Goal: Task Accomplishment & Management: Complete application form

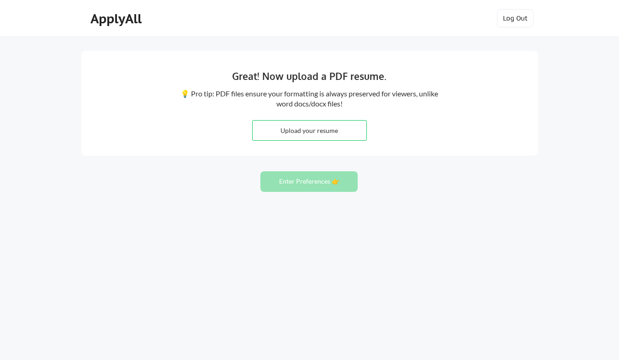
click at [344, 133] on input "file" at bounding box center [310, 131] width 114 height 20
type input "C:\fakepath\Cody_Gonzalez_Resume_2025 .pdf"
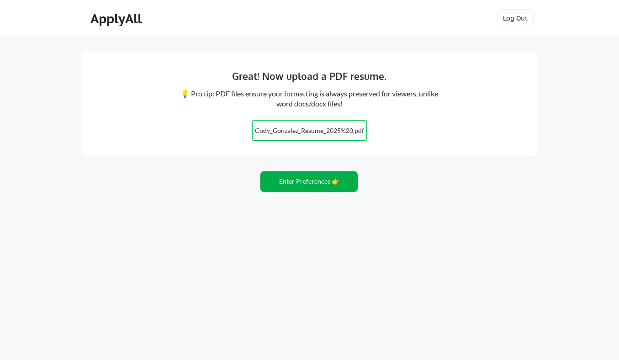
click at [305, 186] on button "Enter Preferences 👉" at bounding box center [308, 181] width 97 height 21
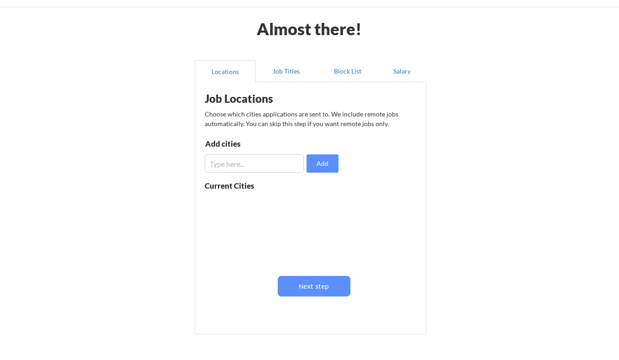
scroll to position [21, 0]
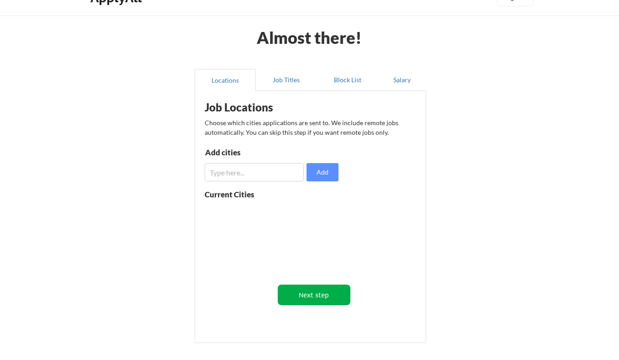
click at [299, 292] on button "Next step" at bounding box center [314, 295] width 73 height 21
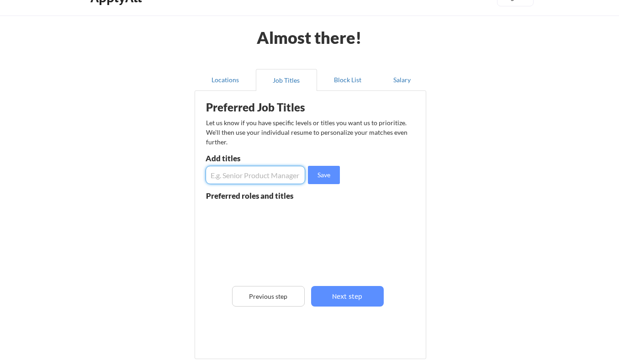
click at [257, 174] on input "input" at bounding box center [256, 175] width 100 height 18
type input "Software Engineer"
click at [316, 180] on button "Save" at bounding box center [324, 175] width 32 height 18
click at [271, 179] on input "input" at bounding box center [256, 175] width 100 height 18
drag, startPoint x: 232, startPoint y: 175, endPoint x: 210, endPoint y: 174, distance: 22.9
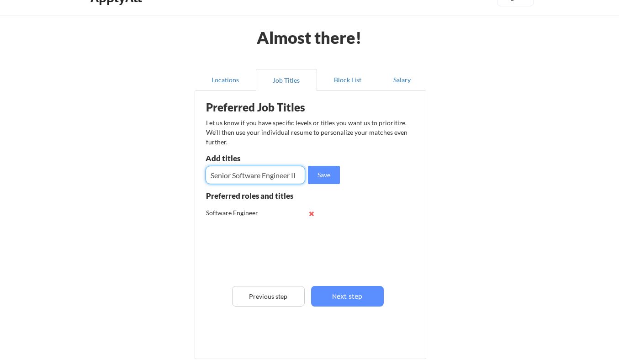
click at [210, 175] on input "input" at bounding box center [256, 175] width 100 height 18
type input "Software Engineer II"
click at [313, 180] on button "Save" at bounding box center [324, 175] width 32 height 18
click at [280, 175] on input "input" at bounding box center [256, 175] width 100 height 18
type input "Software Engineer III"
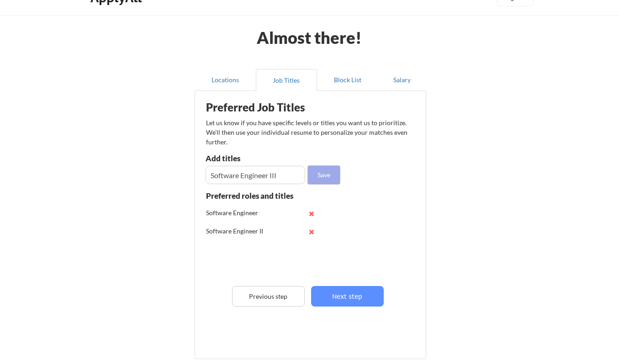
click at [318, 175] on button "Save" at bounding box center [324, 175] width 32 height 18
click at [281, 178] on input "input" at bounding box center [256, 175] width 100 height 18
type input "Senior Software Engineer I"
click at [333, 174] on button "Save" at bounding box center [324, 175] width 32 height 18
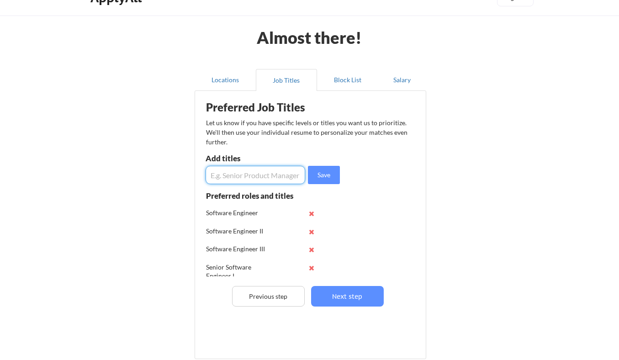
click at [253, 177] on input "input" at bounding box center [256, 175] width 100 height 18
type input "Backend Engineer"
click at [326, 177] on button "Save" at bounding box center [324, 175] width 32 height 18
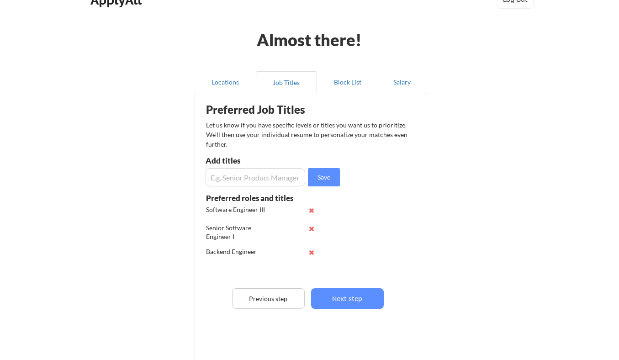
scroll to position [19, 0]
click at [244, 170] on input "input" at bounding box center [256, 177] width 100 height 18
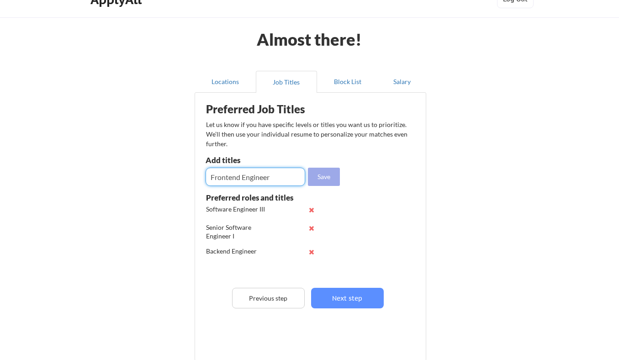
type input "Frontend Engineer"
click at [319, 174] on button "Save" at bounding box center [324, 177] width 32 height 18
click at [271, 173] on input "input" at bounding box center [256, 177] width 100 height 18
type input "Fullstack Engineer"
click at [335, 176] on button "Save" at bounding box center [324, 177] width 32 height 18
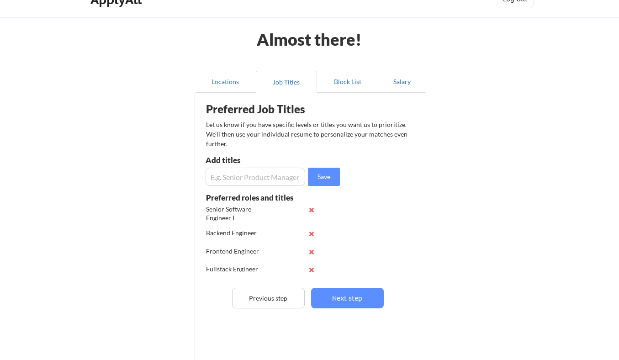
scroll to position [26, 0]
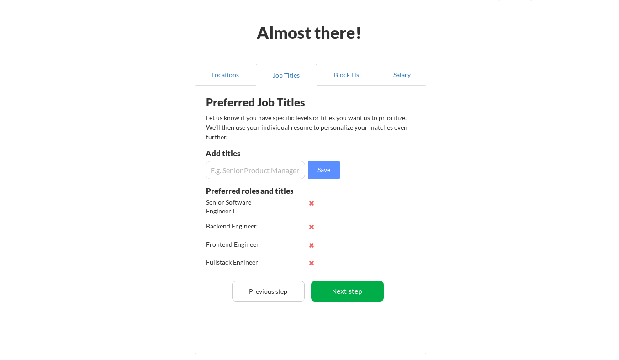
click at [338, 288] on button "Next step" at bounding box center [347, 291] width 73 height 21
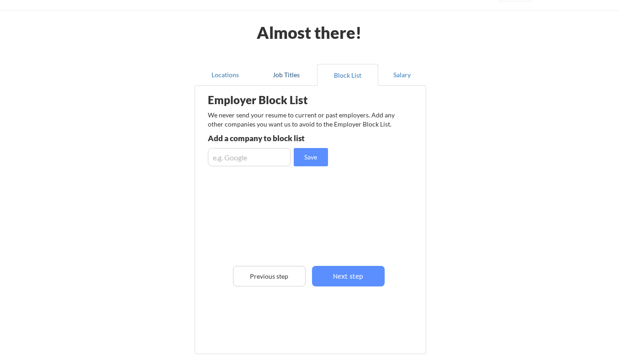
click at [286, 66] on button "Job Titles" at bounding box center [286, 75] width 61 height 22
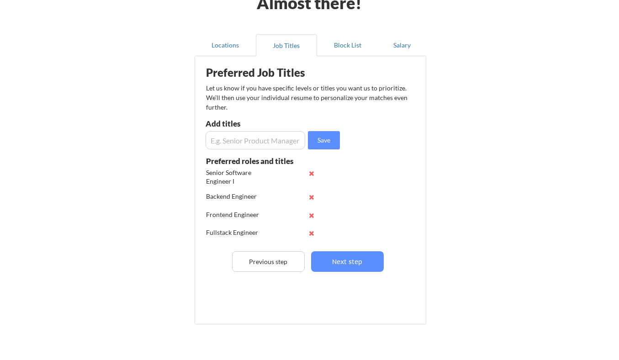
scroll to position [58, 0]
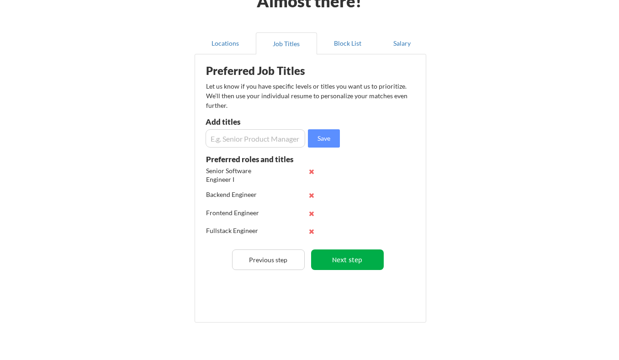
click at [348, 258] on button "Next step" at bounding box center [347, 259] width 73 height 21
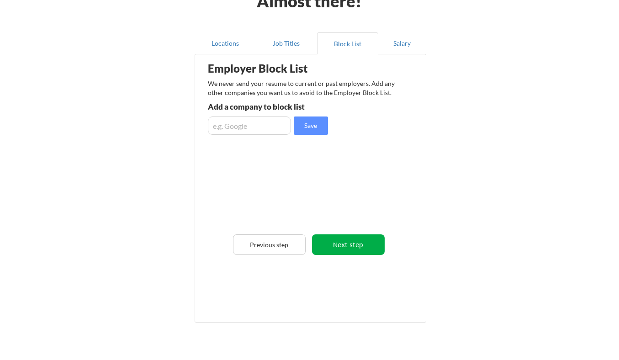
click at [349, 251] on button "Next step" at bounding box center [348, 244] width 73 height 21
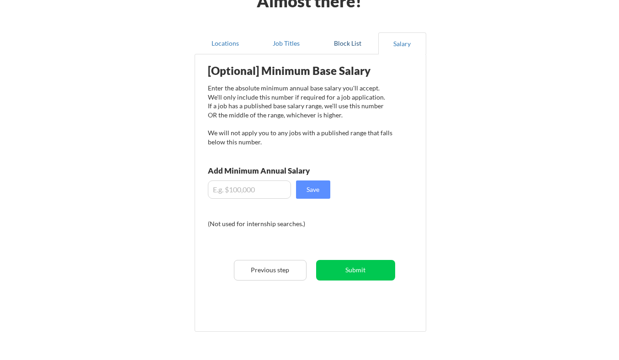
click at [345, 41] on button "Block List" at bounding box center [347, 43] width 61 height 22
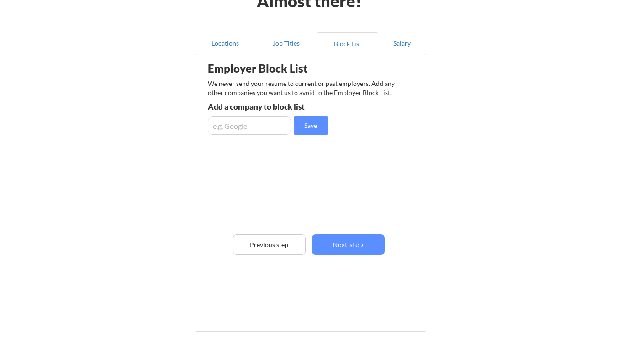
click at [267, 127] on input "input" at bounding box center [249, 125] width 83 height 18
type input "Amazon"
click at [326, 126] on button "Save" at bounding box center [311, 125] width 34 height 18
click at [252, 129] on input "input" at bounding box center [249, 125] width 83 height 18
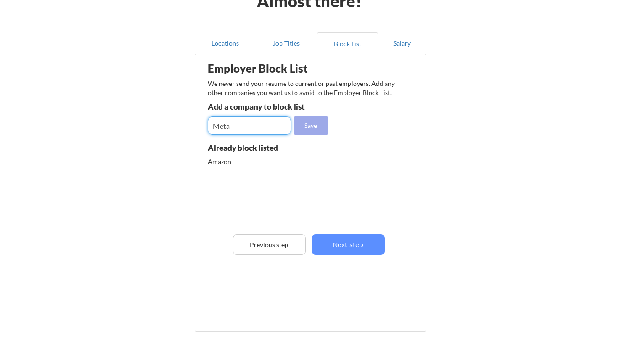
type input "Meta"
click at [315, 131] on button "Save" at bounding box center [311, 125] width 34 height 18
click at [278, 124] on input "input" at bounding box center [249, 125] width 83 height 18
click at [372, 238] on button "Next step" at bounding box center [348, 244] width 73 height 21
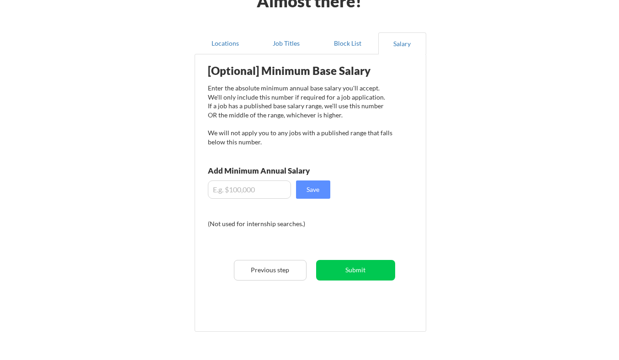
click at [257, 194] on input "input" at bounding box center [249, 189] width 83 height 18
type input "$150,000"
click at [319, 184] on button "Save" at bounding box center [313, 189] width 34 height 18
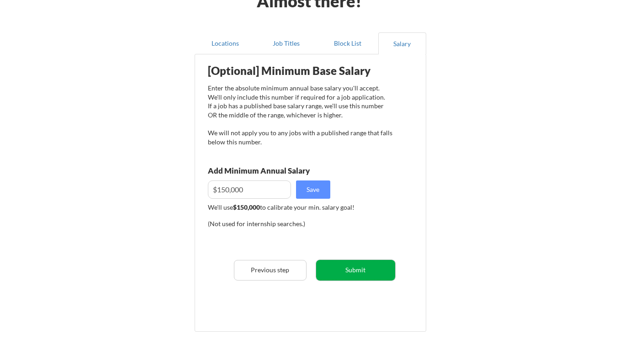
click at [343, 270] on button "Submit" at bounding box center [355, 270] width 79 height 21
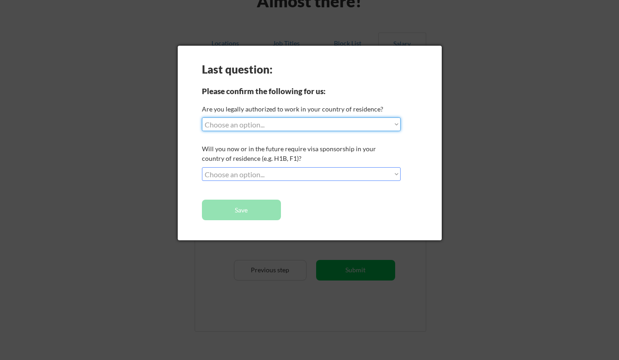
click at [384, 126] on select "Choose an option... Yes, I am a US Citizen Yes, I am a Canadian Citizen Yes, I …" at bounding box center [301, 124] width 199 height 14
select select ""yes__i_am_a_us_citizen""
click at [346, 173] on select "Choose an option... No, I will not need sponsorship Yes, I will need sponsorship" at bounding box center [301, 174] width 199 height 14
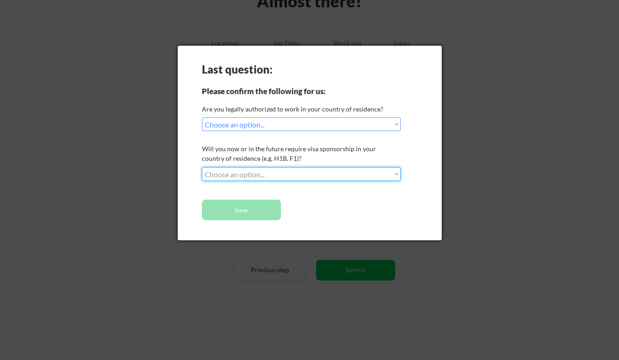
select select ""no__i_will_not_need_sponsorship""
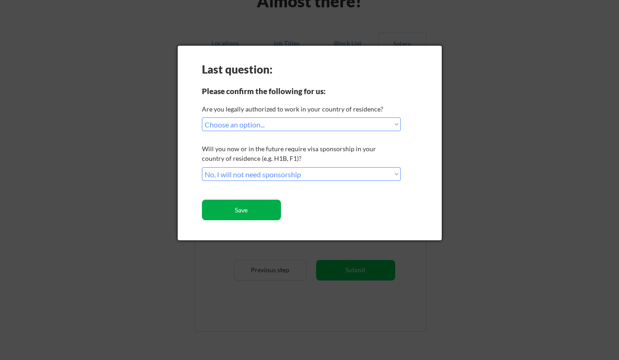
click at [269, 206] on button "Save" at bounding box center [241, 210] width 79 height 21
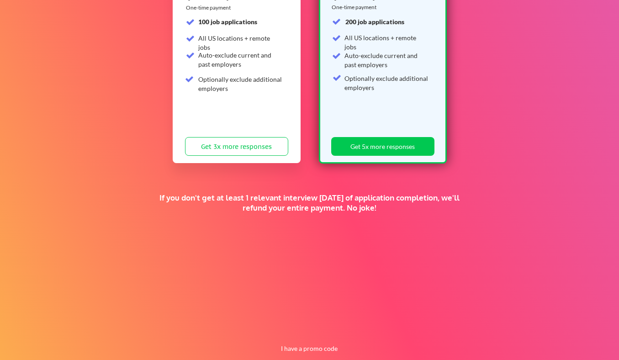
scroll to position [176, 0]
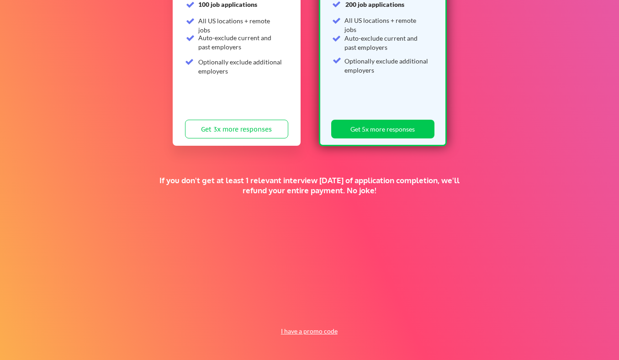
click at [328, 333] on button "I have a promo code" at bounding box center [308, 331] width 67 height 11
click at [301, 312] on input "input" at bounding box center [285, 310] width 85 height 19
paste input "TIMEISMONEY"
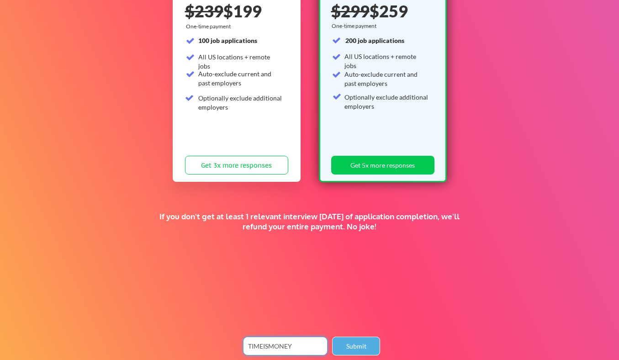
scroll to position [146, 0]
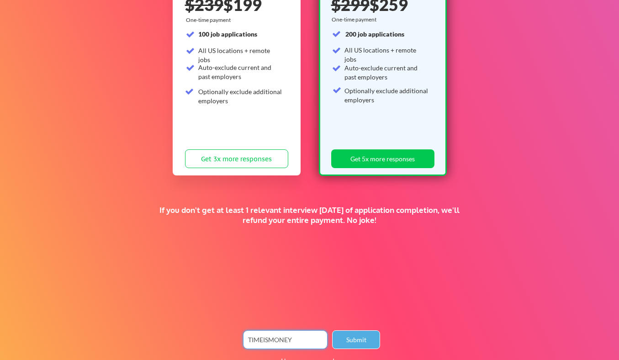
type input "TIMEISMONEY"
click at [365, 343] on button "Submit" at bounding box center [356, 339] width 48 height 19
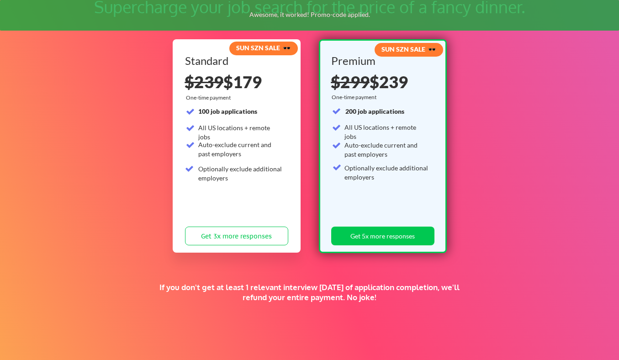
scroll to position [63, 0]
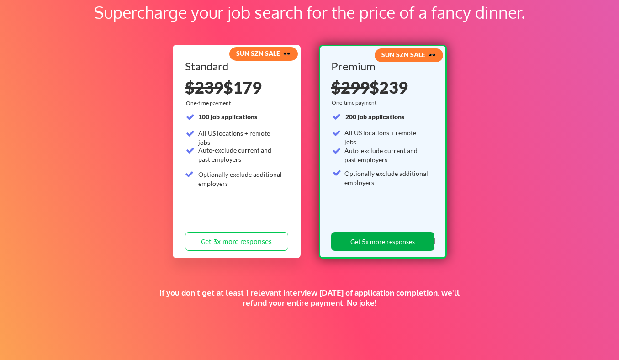
click at [375, 244] on button "Get 5x more responses" at bounding box center [382, 241] width 103 height 19
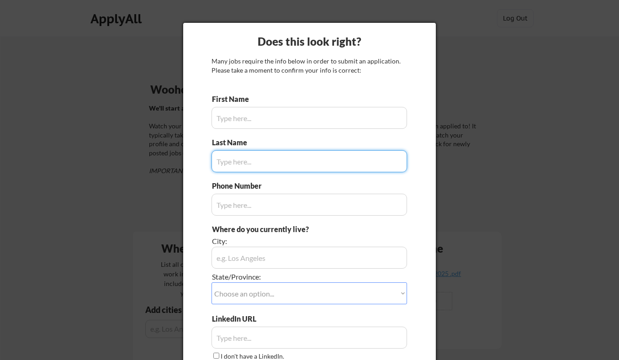
type input "[PERSON_NAME]"
type input "[PHONE_NUMBER]"
type input "[GEOGRAPHIC_DATA], [GEOGRAPHIC_DATA]"
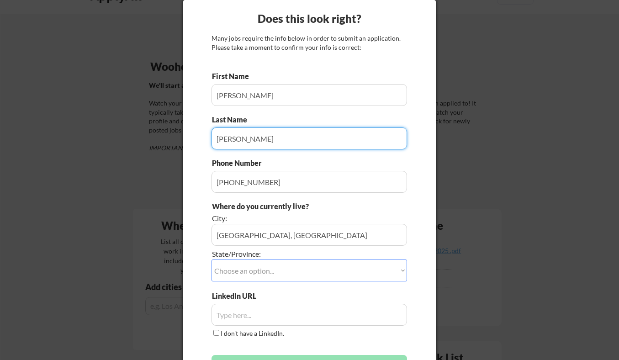
scroll to position [30, 0]
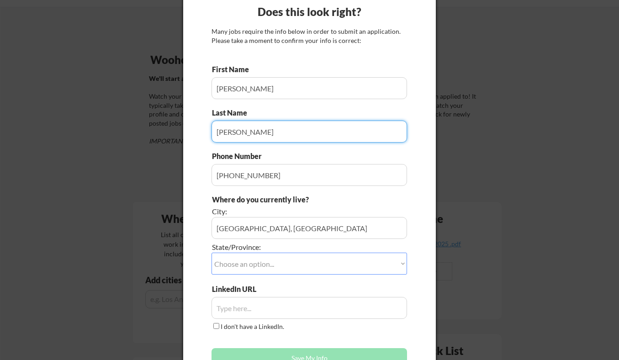
type input "[PERSON_NAME]"
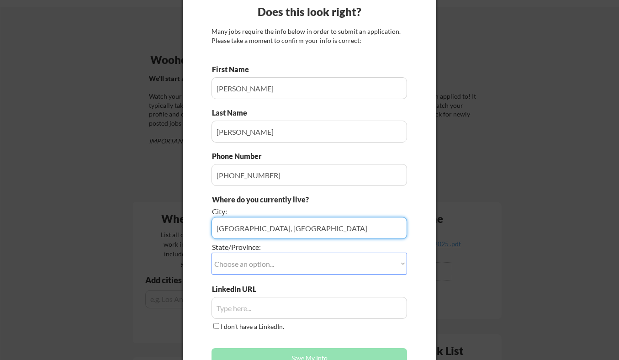
click at [283, 227] on input "input" at bounding box center [308, 228] width 195 height 22
type input "[GEOGRAPHIC_DATA]"
click at [289, 264] on select "Choose an option... Other/Not Applicable [US_STATE] [US_STATE] [GEOGRAPHIC_DATA…" at bounding box center [308, 264] width 195 height 22
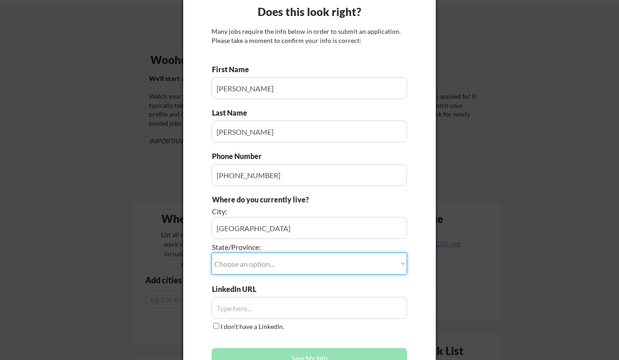
select select ""[US_STATE]""
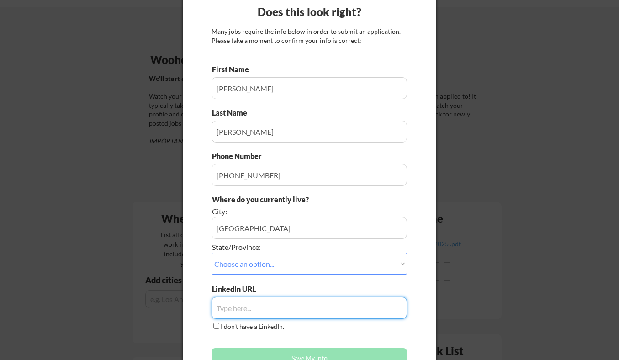
click at [275, 306] on input "input" at bounding box center [308, 308] width 195 height 22
click at [252, 311] on input "input" at bounding box center [308, 308] width 195 height 22
paste input "[URL][DOMAIN_NAME]"
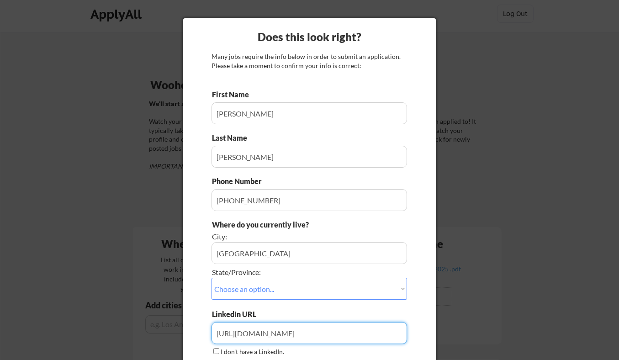
scroll to position [2, 0]
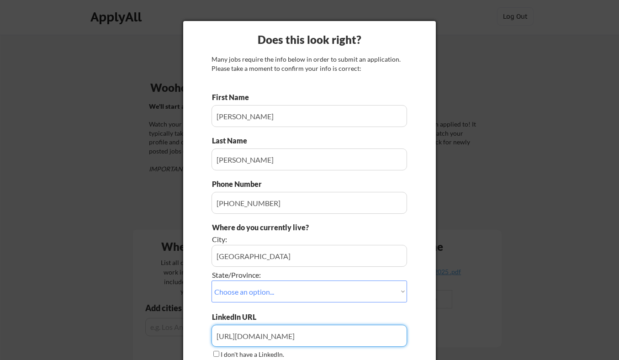
type input "[URL][DOMAIN_NAME]"
click at [330, 123] on input "input" at bounding box center [308, 116] width 195 height 22
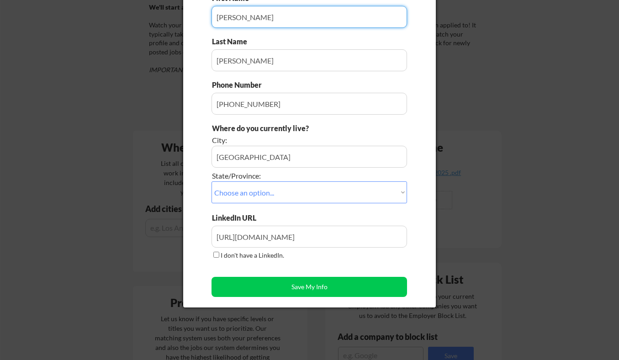
scroll to position [116, 0]
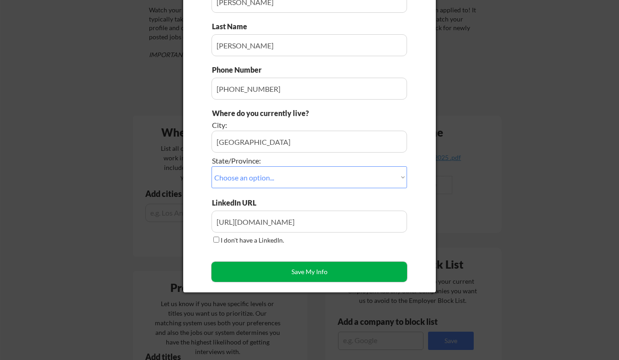
click at [300, 275] on button "Save My Info" at bounding box center [308, 272] width 195 height 20
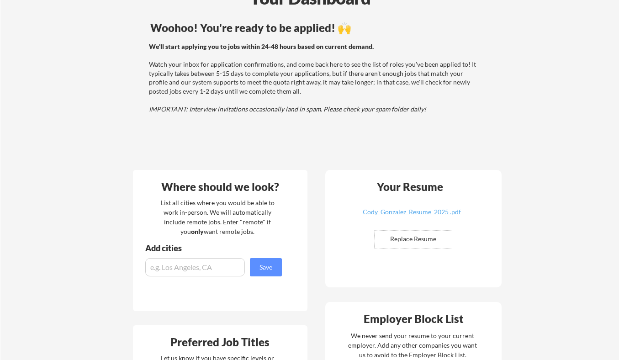
scroll to position [0, 0]
